Goal: Information Seeking & Learning: Learn about a topic

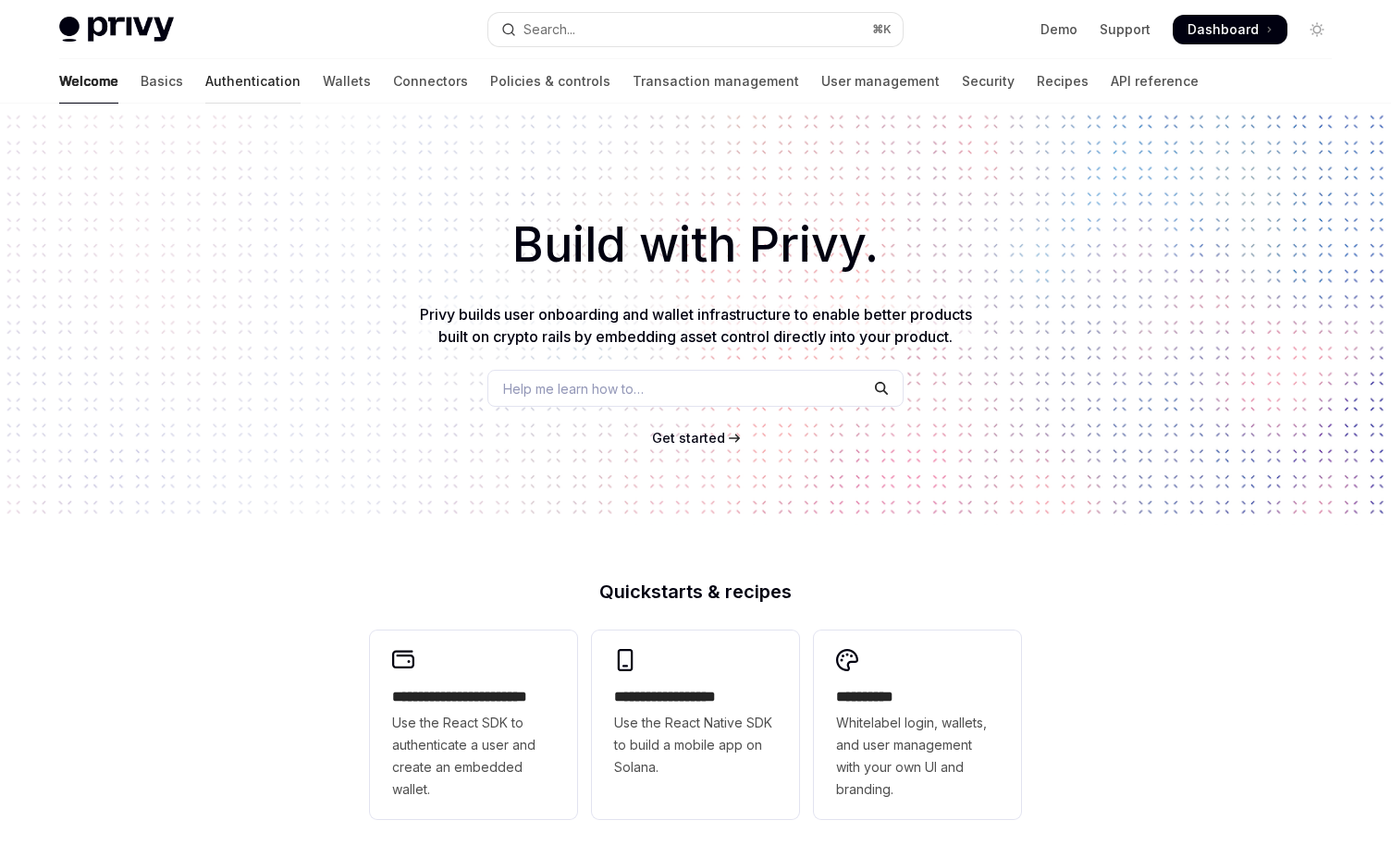
click at [205, 75] on link "Authentication" at bounding box center [252, 81] width 95 height 44
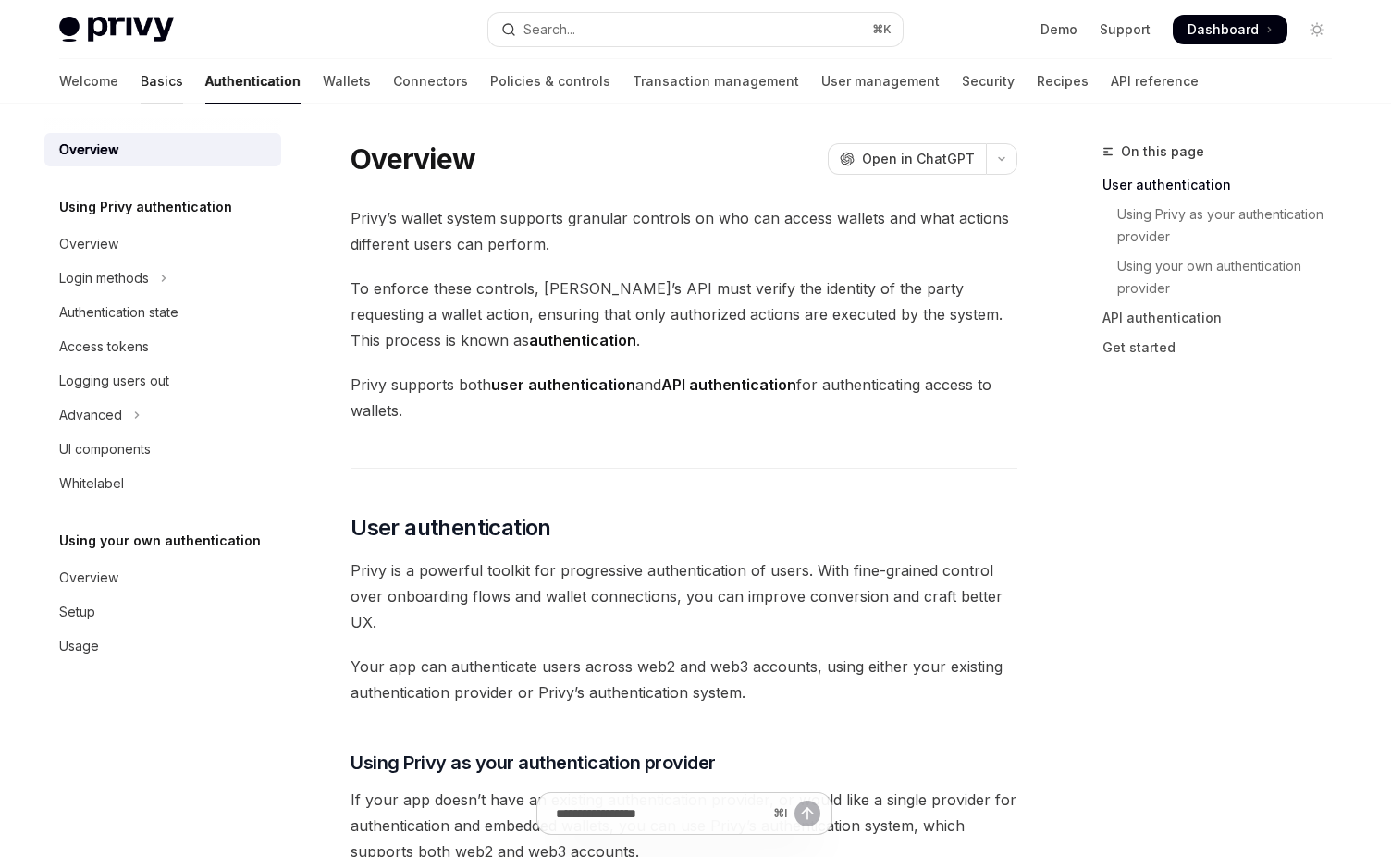
click at [141, 68] on link "Basics" at bounding box center [162, 81] width 43 height 44
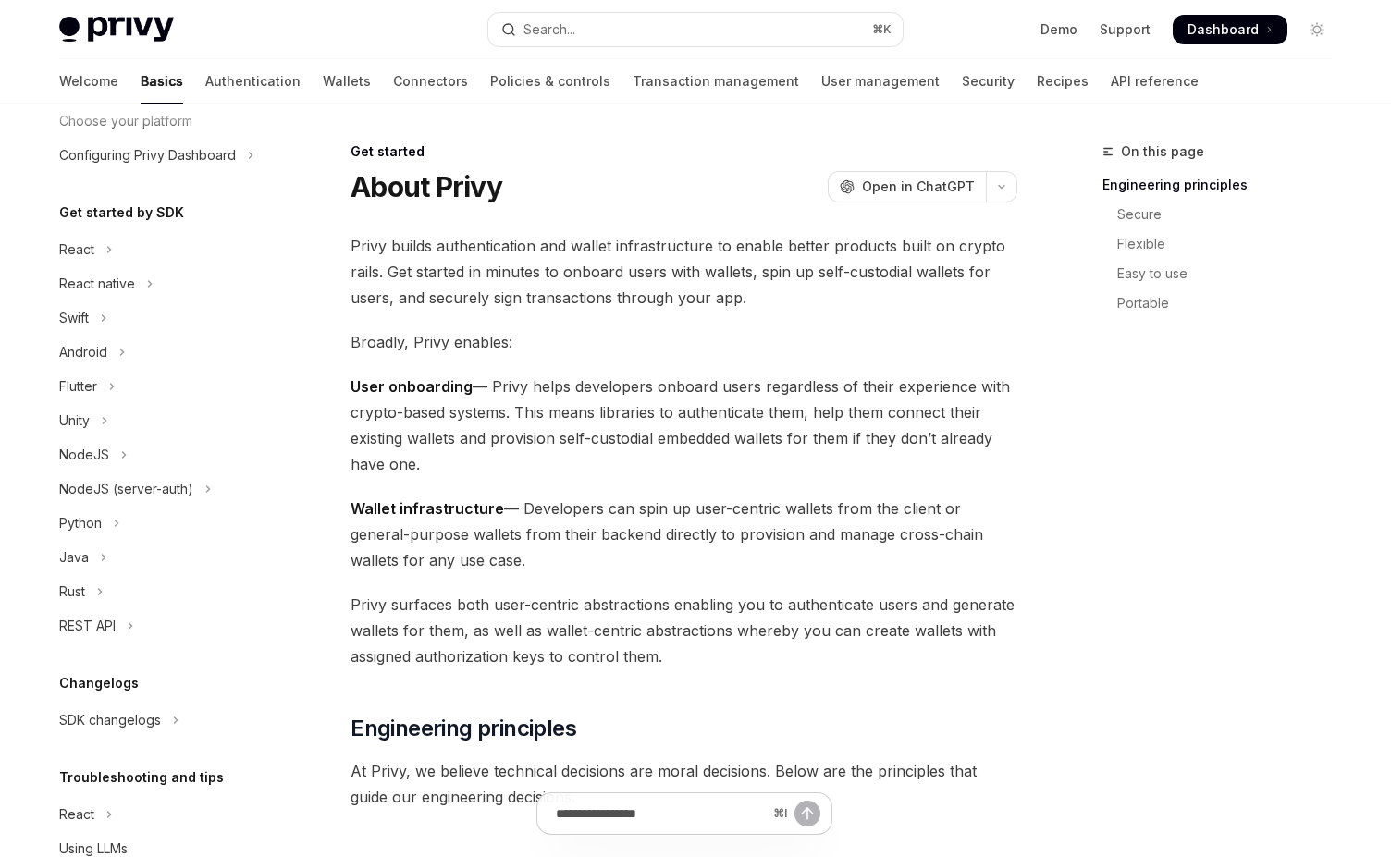
scroll to position [208, 0]
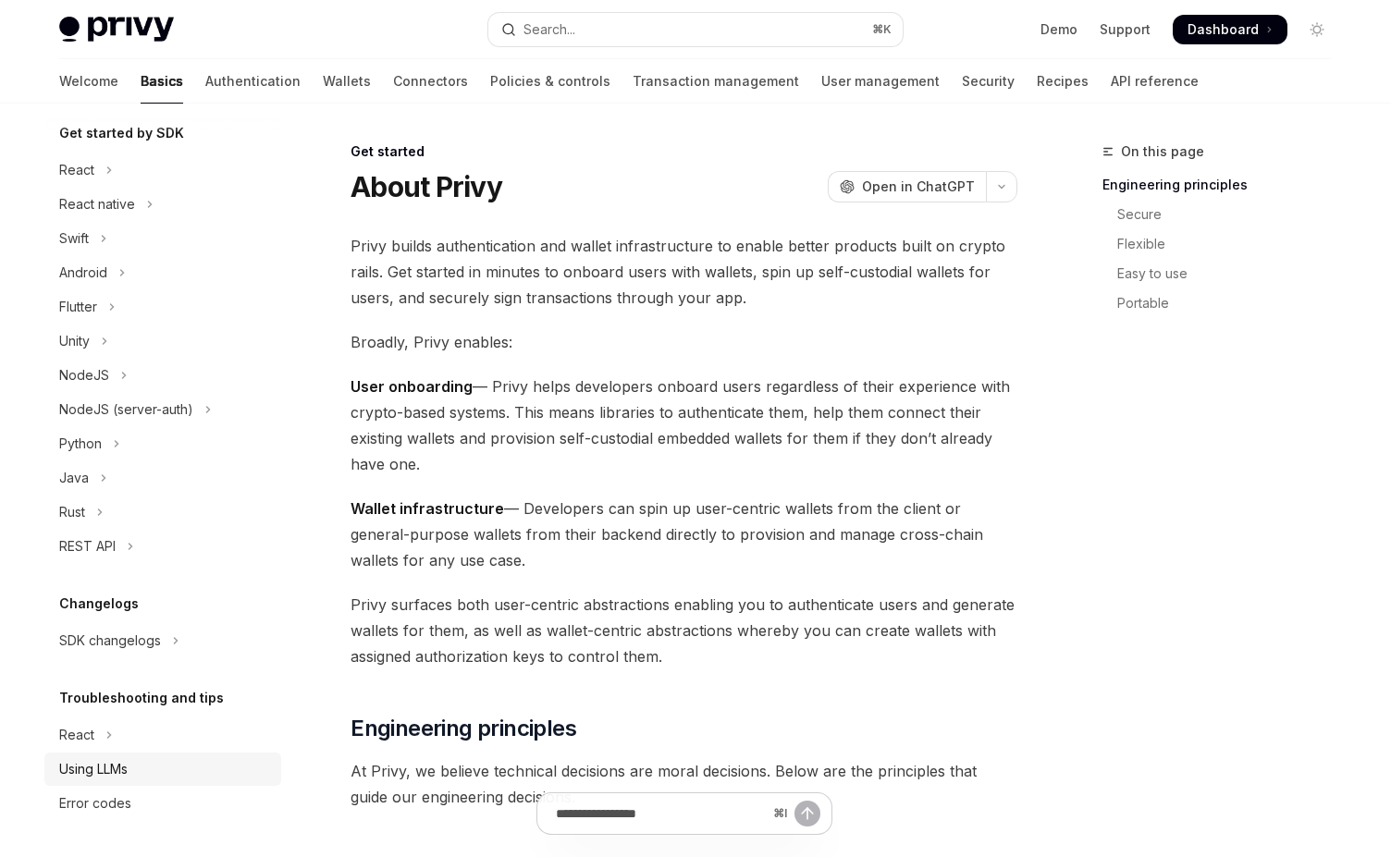
click at [164, 766] on div "Using LLMs" at bounding box center [164, 769] width 211 height 22
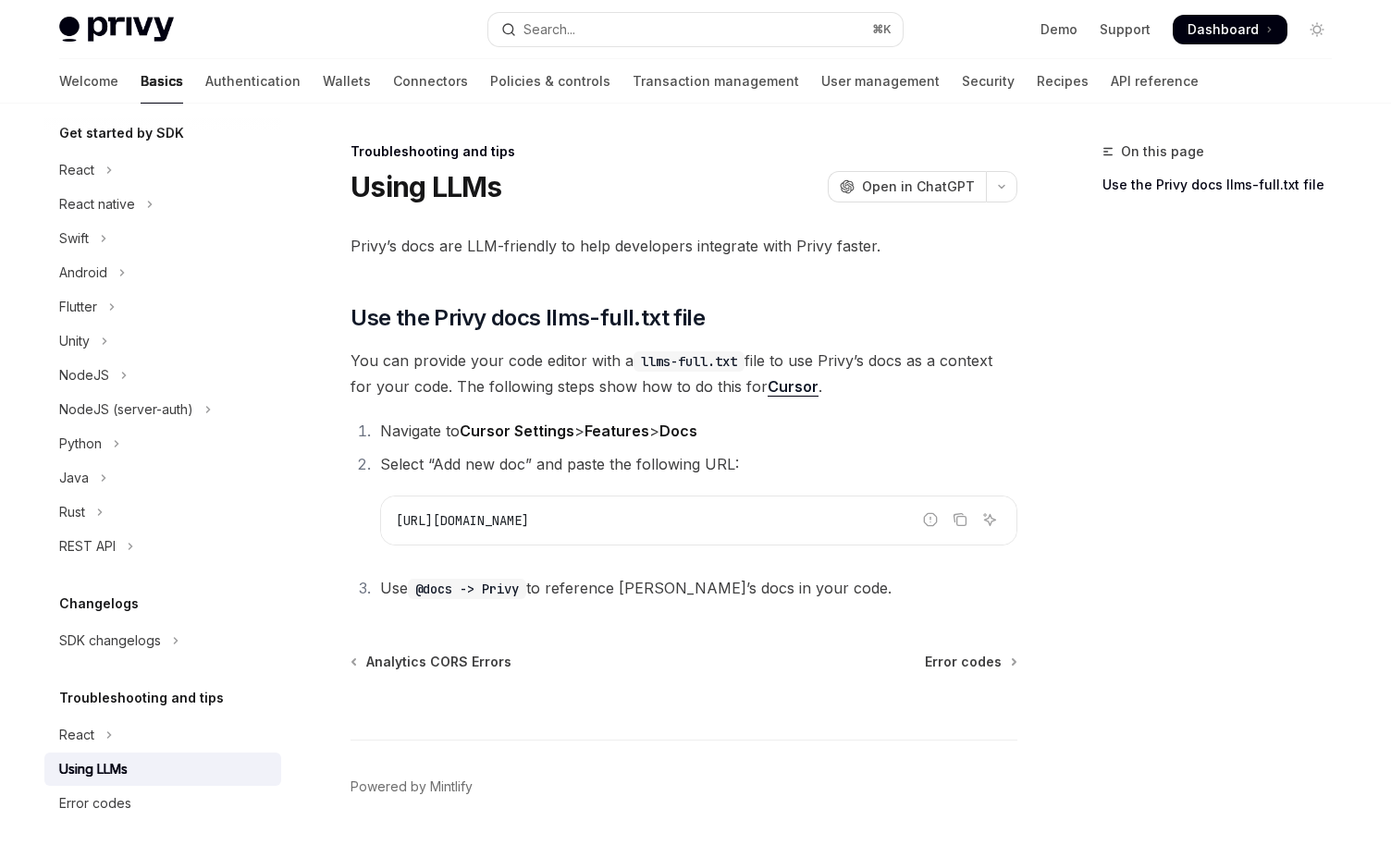
click at [484, 608] on div "Troubleshooting and tips Using LLMs OpenAI Open in ChatGPT OpenAI Open in ChatG…" at bounding box center [510, 520] width 1021 height 759
click at [529, 525] on span "[URL][DOMAIN_NAME]" at bounding box center [462, 520] width 133 height 17
copy ol "[URL][DOMAIN_NAME]"
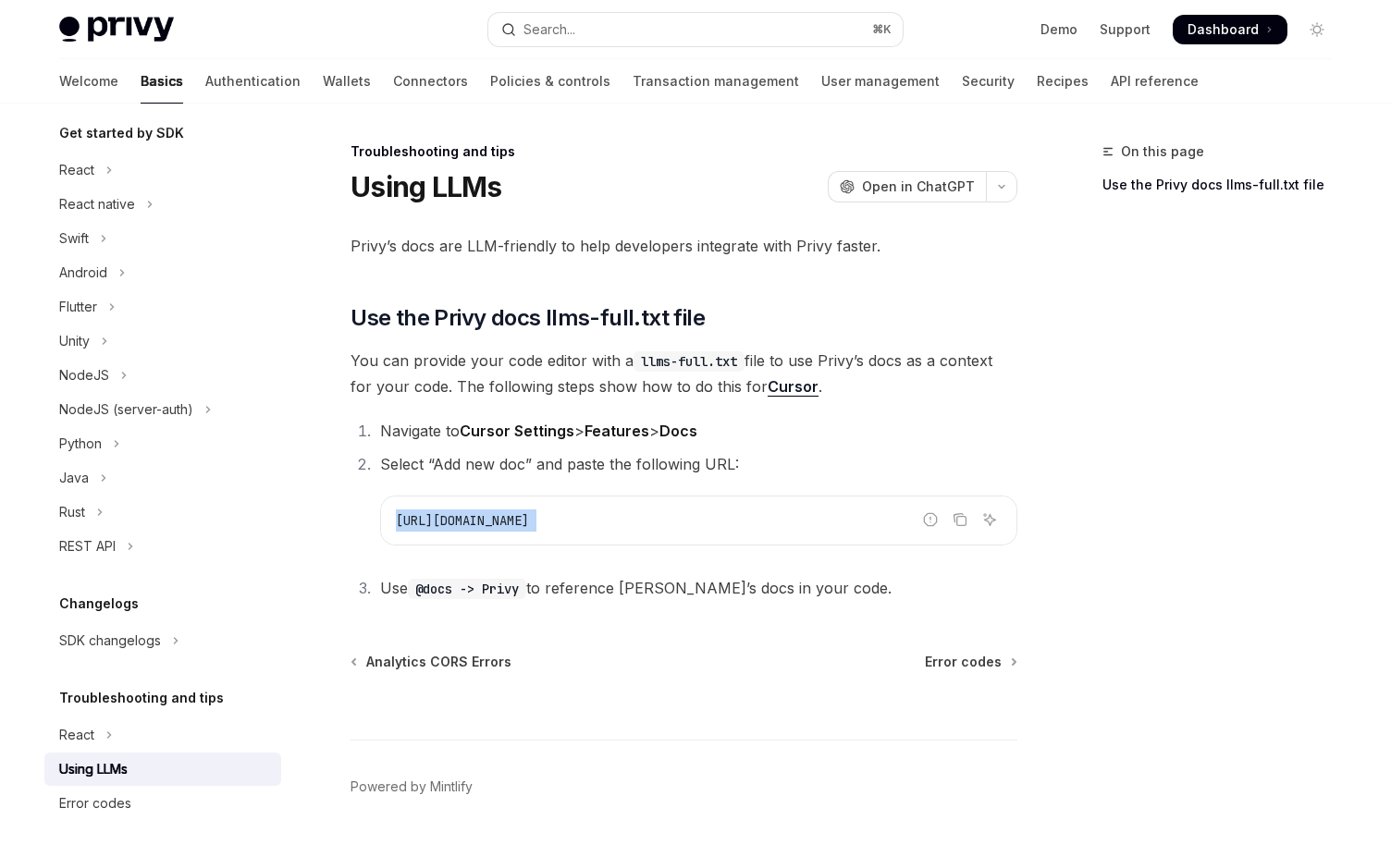
click at [573, 251] on span "Privy’s docs are LLM-friendly to help developers integrate with Privy faster." at bounding box center [684, 246] width 667 height 26
click at [640, 356] on code "llms-full.txt" at bounding box center [689, 361] width 111 height 20
click at [641, 361] on code "llms-full.txt" at bounding box center [689, 361] width 111 height 20
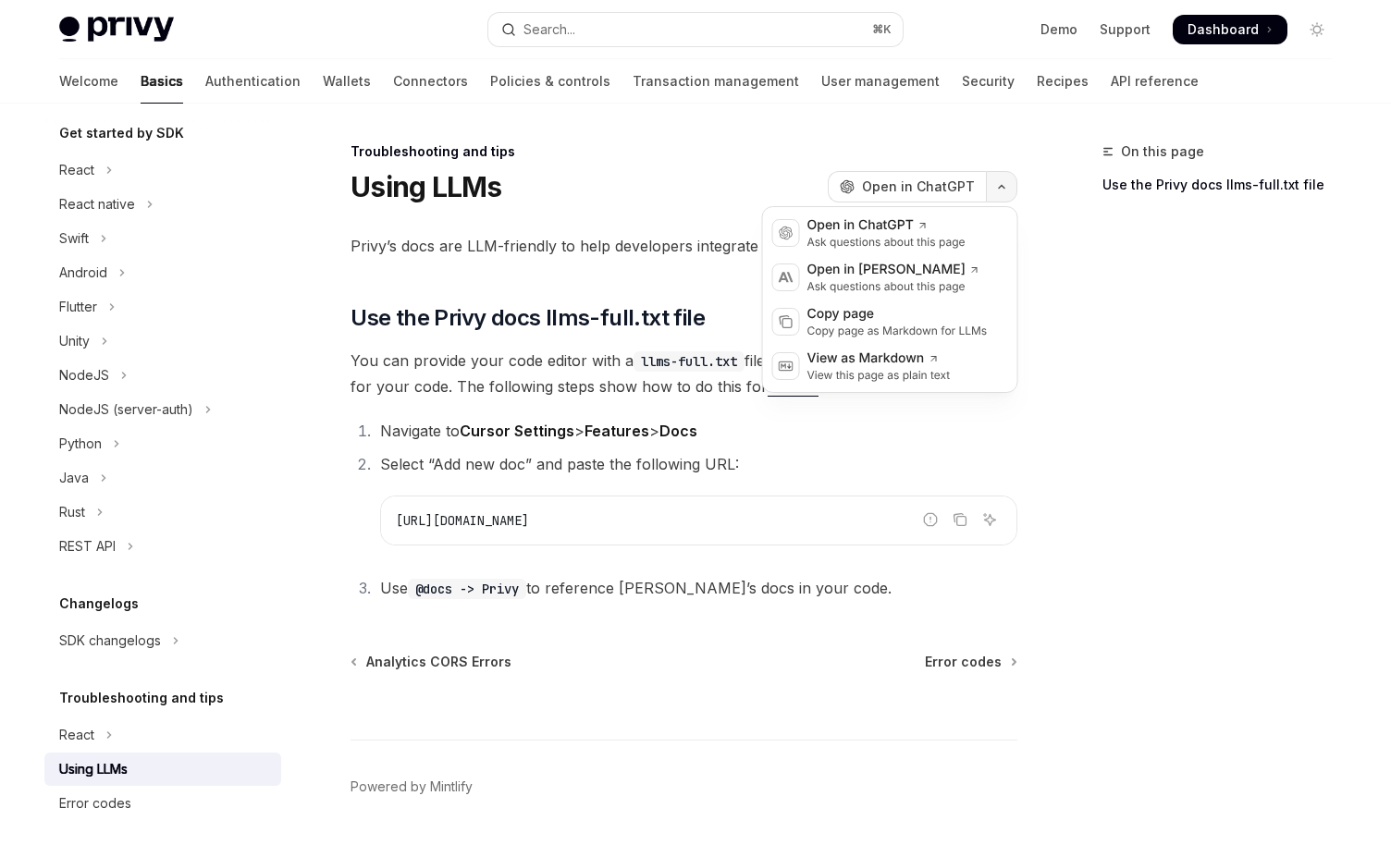
click at [998, 187] on icon "button" at bounding box center [1002, 186] width 22 height 7
click at [999, 182] on button "button" at bounding box center [1001, 186] width 31 height 31
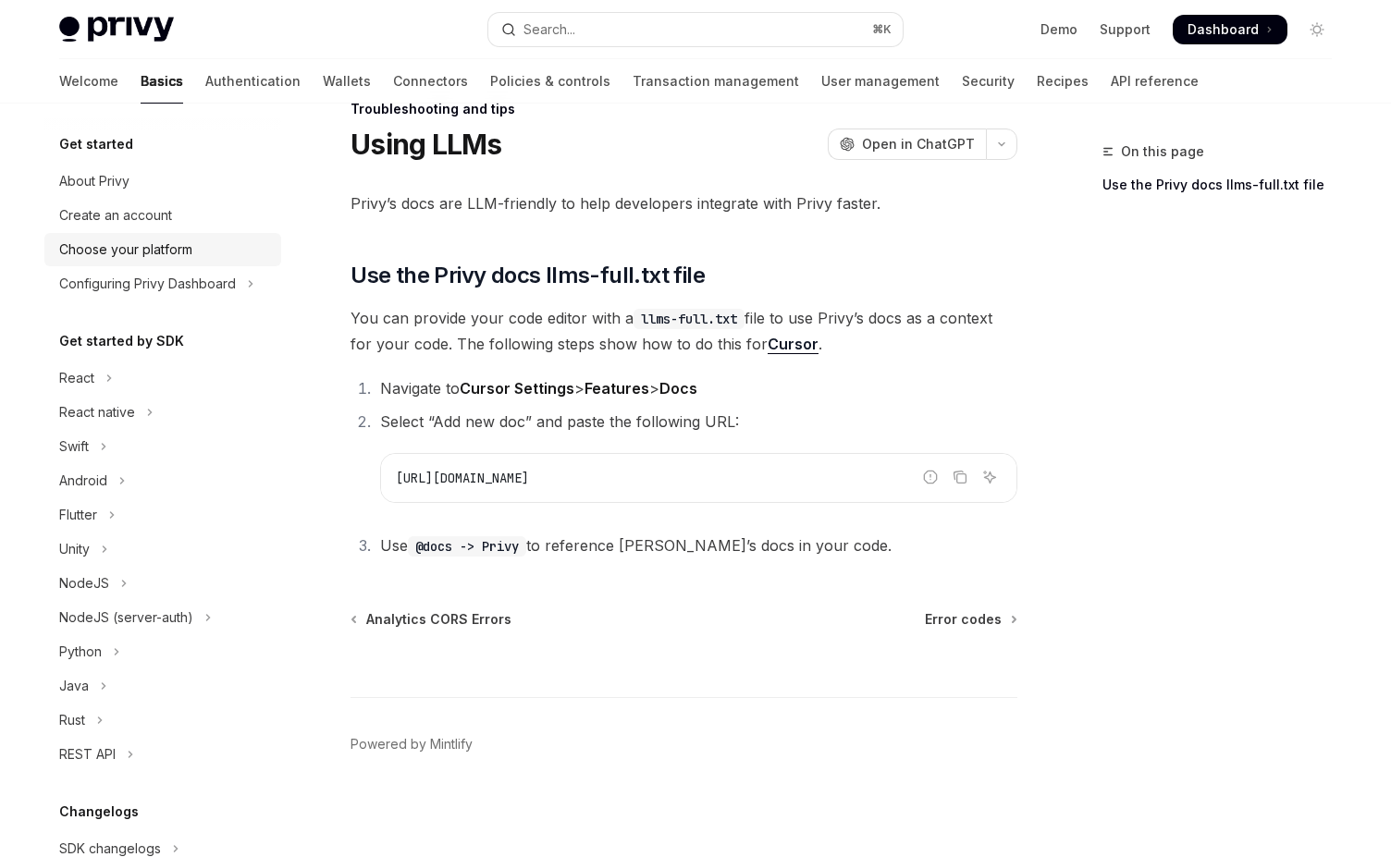
click at [225, 252] on div "Choose your platform" at bounding box center [164, 250] width 211 height 22
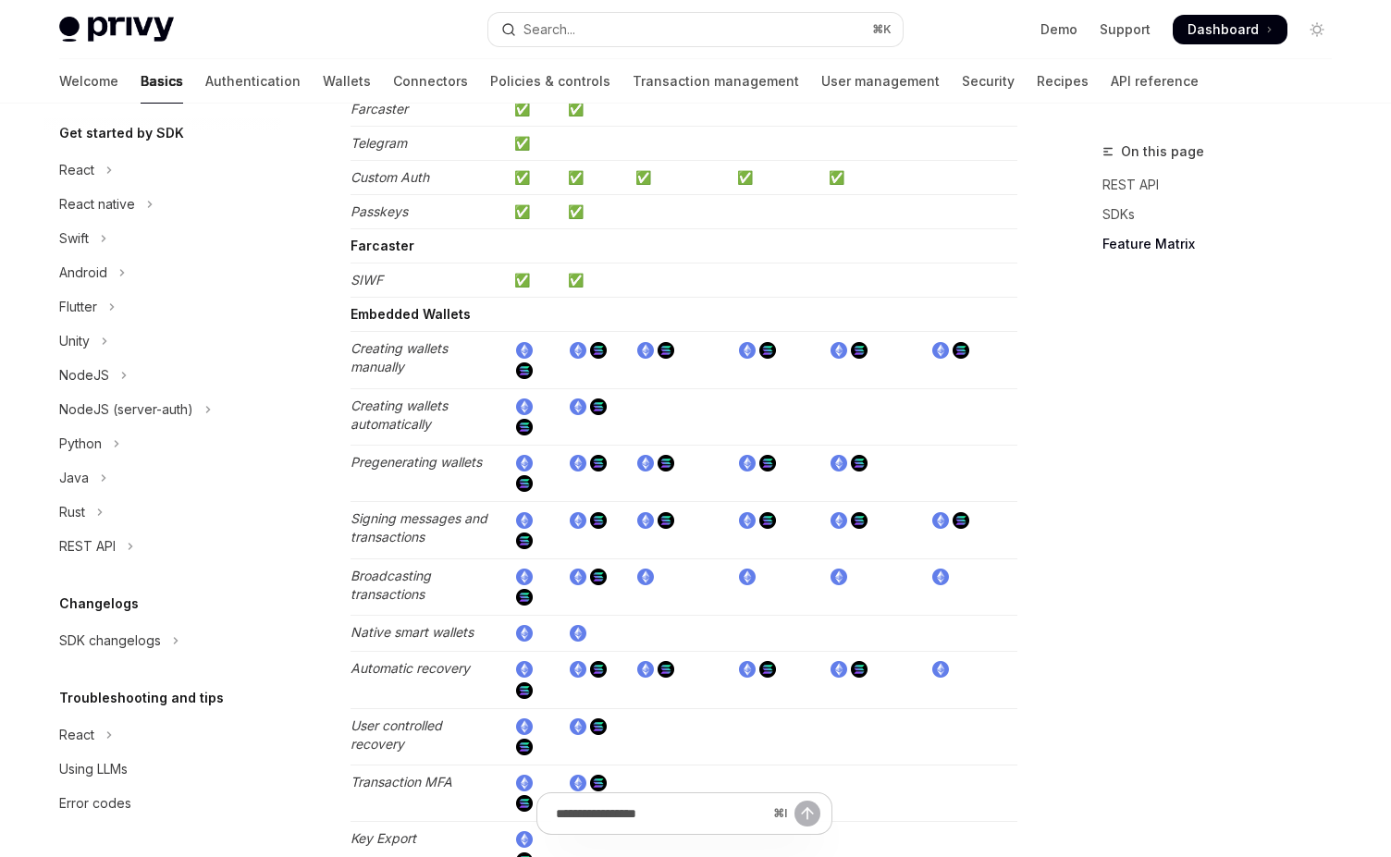
scroll to position [2278, 0]
click at [205, 84] on link "Authentication" at bounding box center [252, 81] width 95 height 44
type textarea "*"
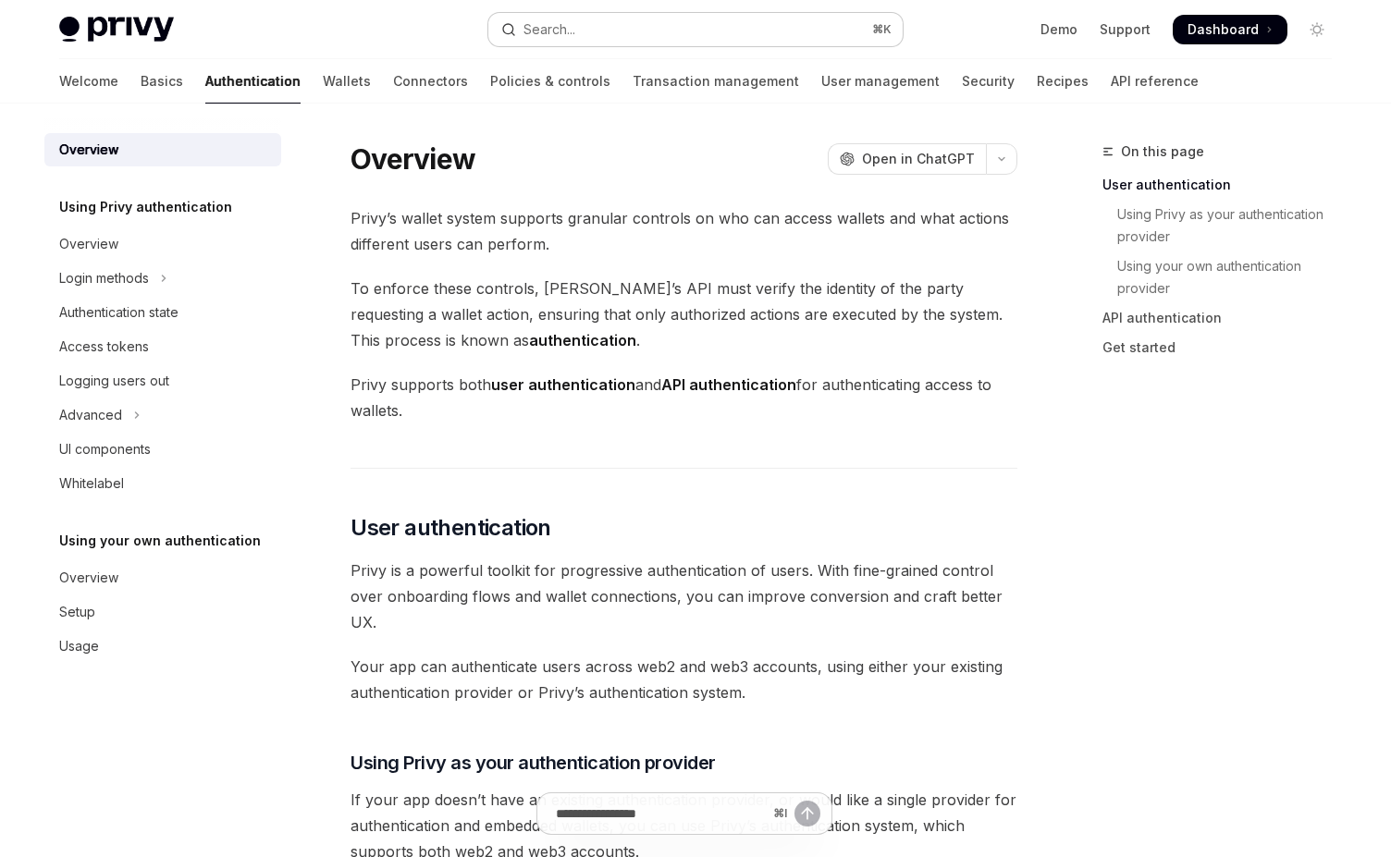
click at [608, 42] on button "Search... ⌘ K" at bounding box center [695, 29] width 414 height 33
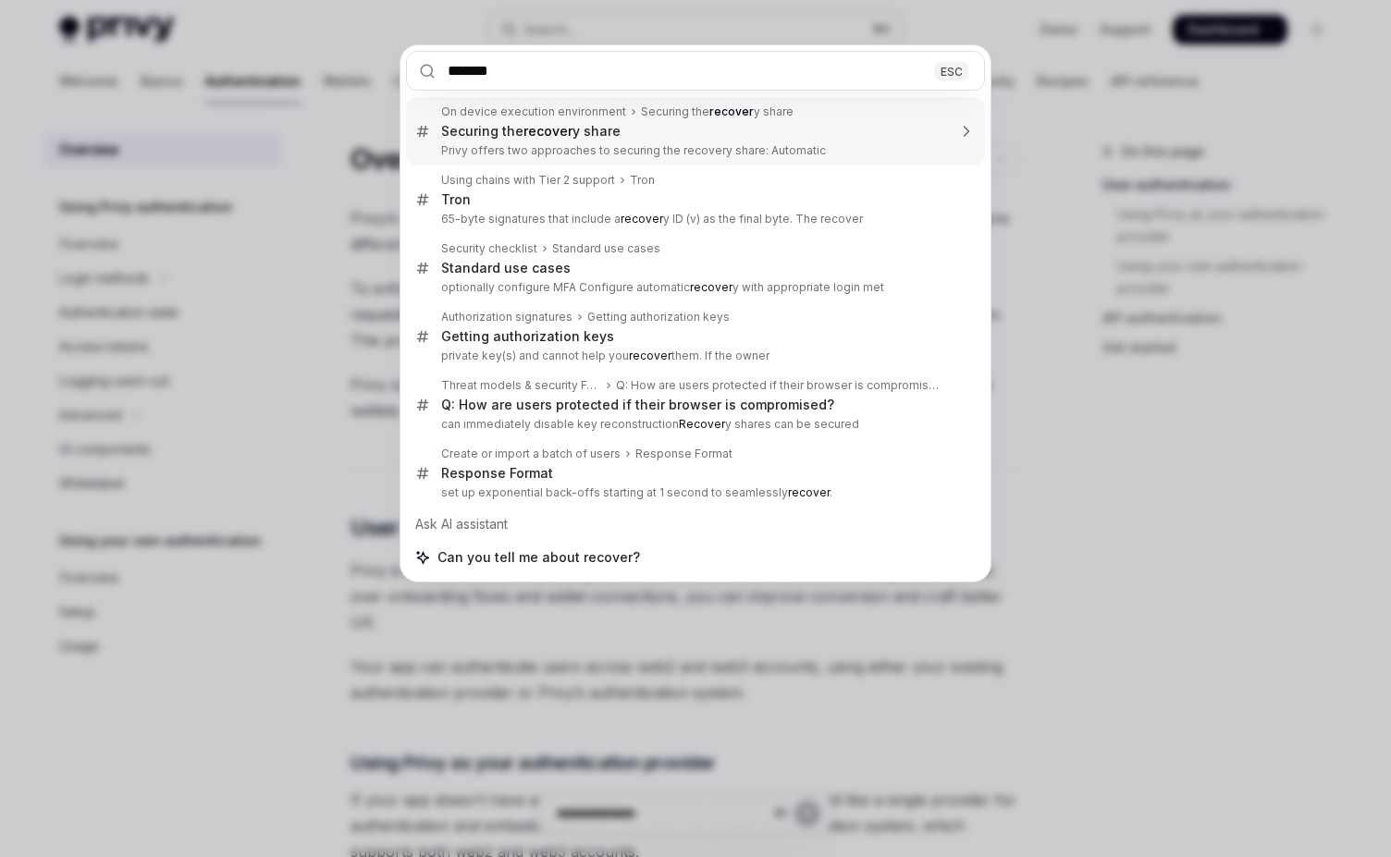
type input "********"
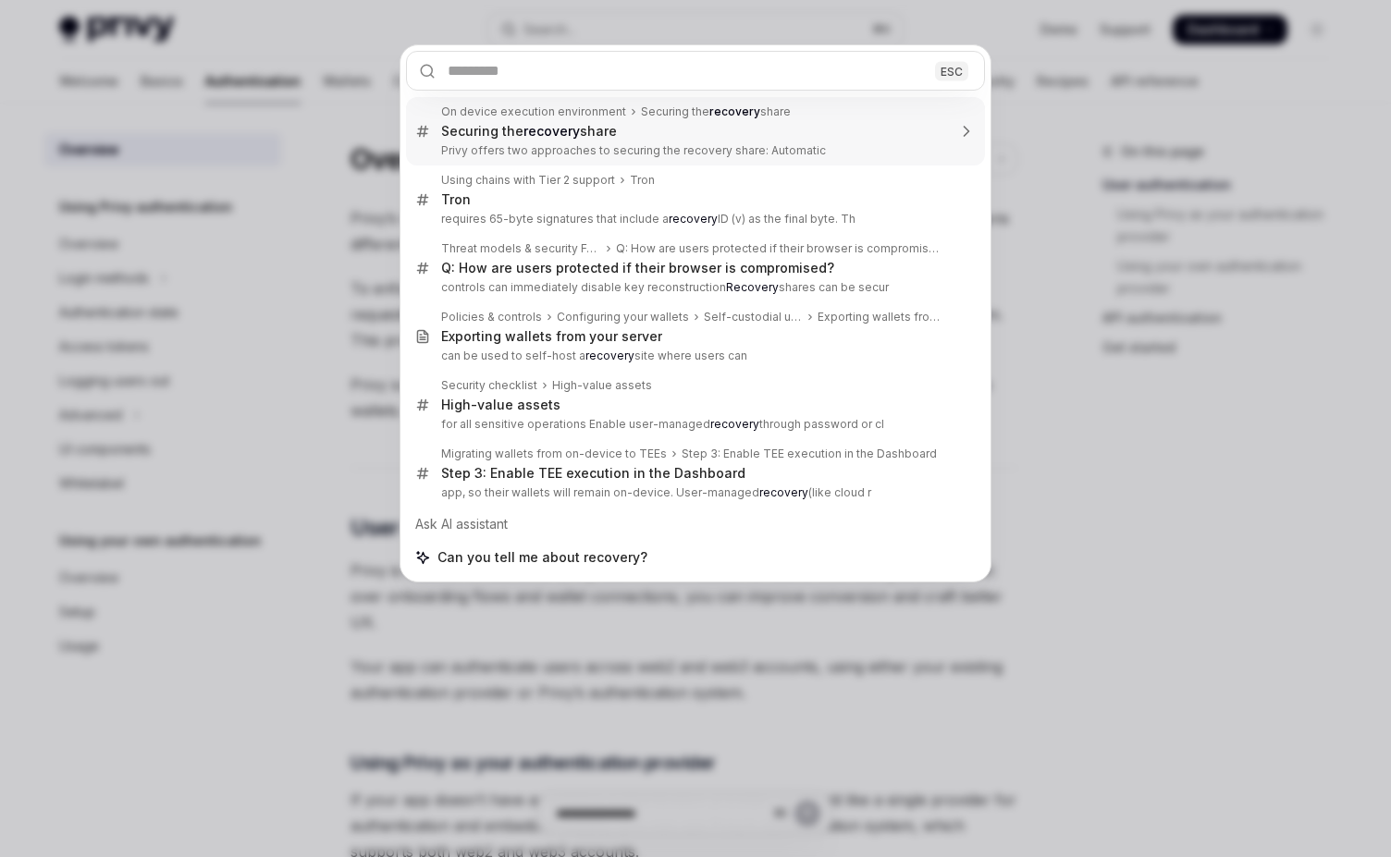
type textarea "*"
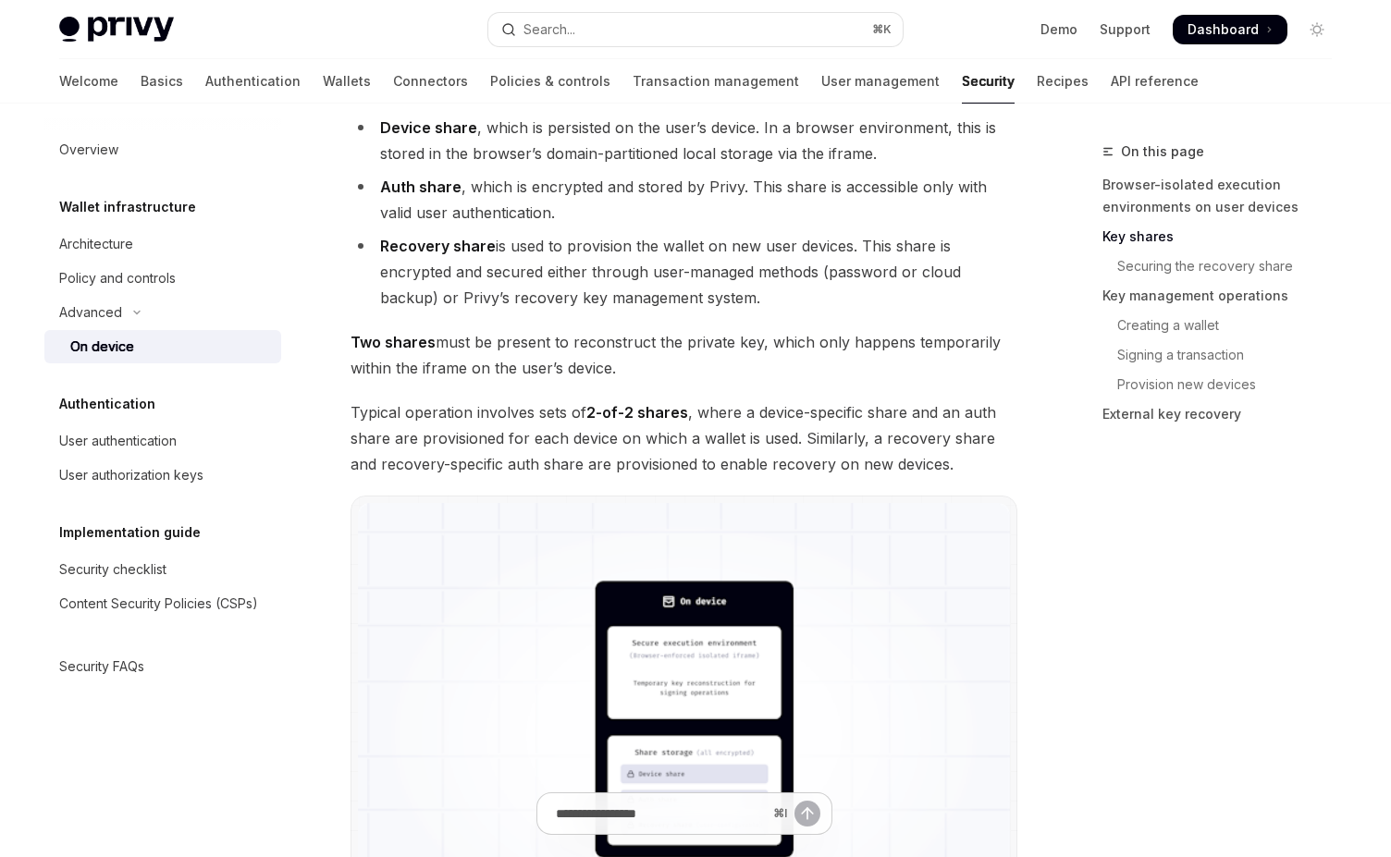
scroll to position [1409, 0]
